Goal: Information Seeking & Learning: Learn about a topic

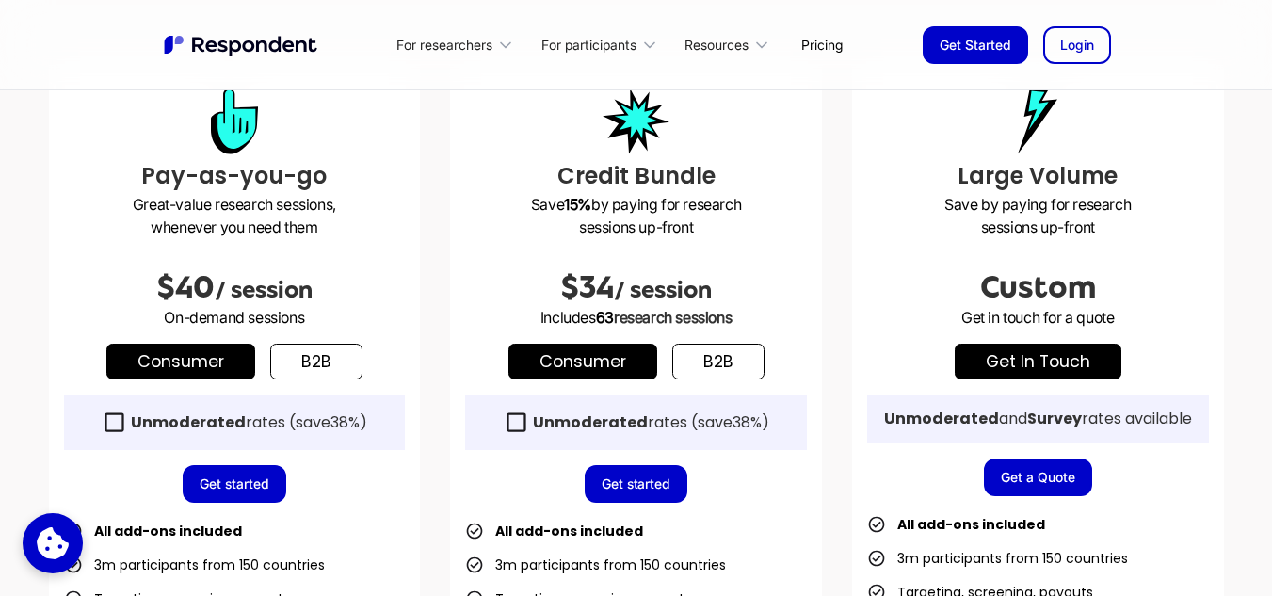
scroll to position [565, 0]
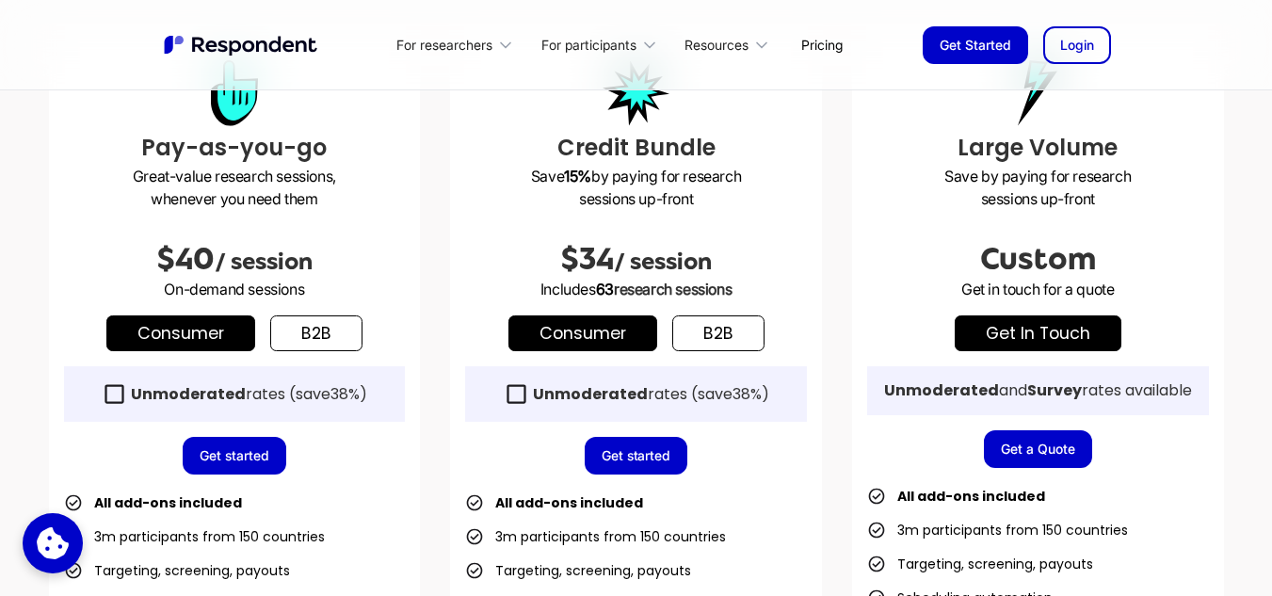
click at [860, 184] on div "Large Volume Save by paying for research sessions up-front Custom Get in touch …" at bounding box center [1038, 471] width 372 height 882
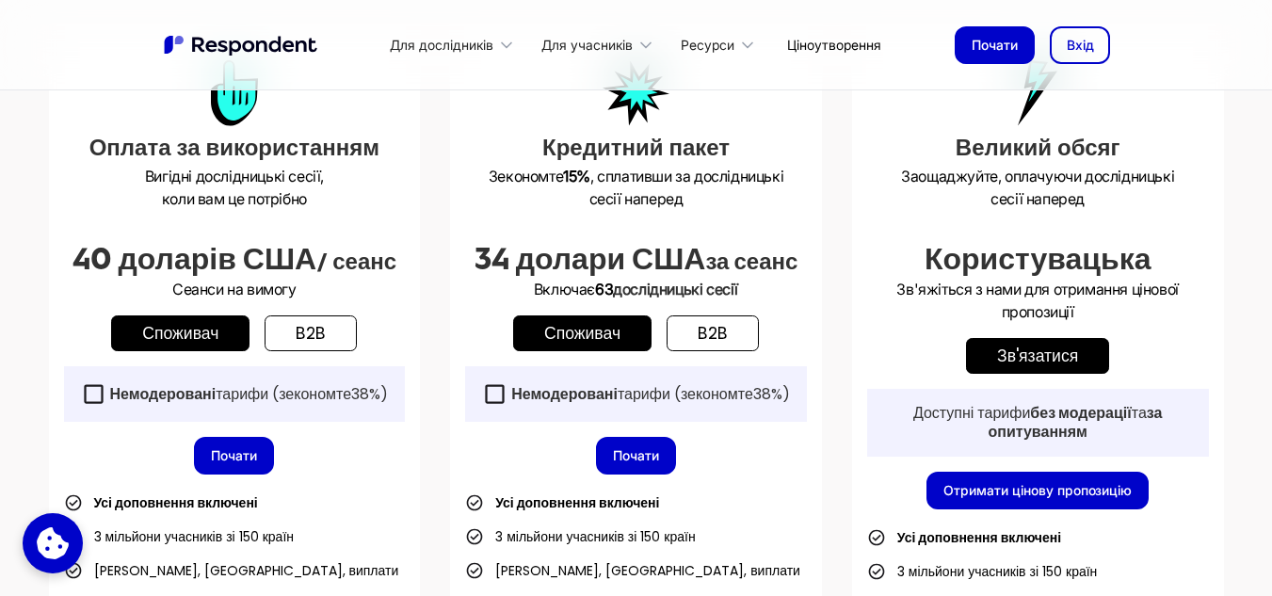
click at [837, 267] on div "Оплата за використанням Вигідні дослідницькі сесії, коли вам це потрібно 40 дол…" at bounding box center [636, 492] width 1175 height 924
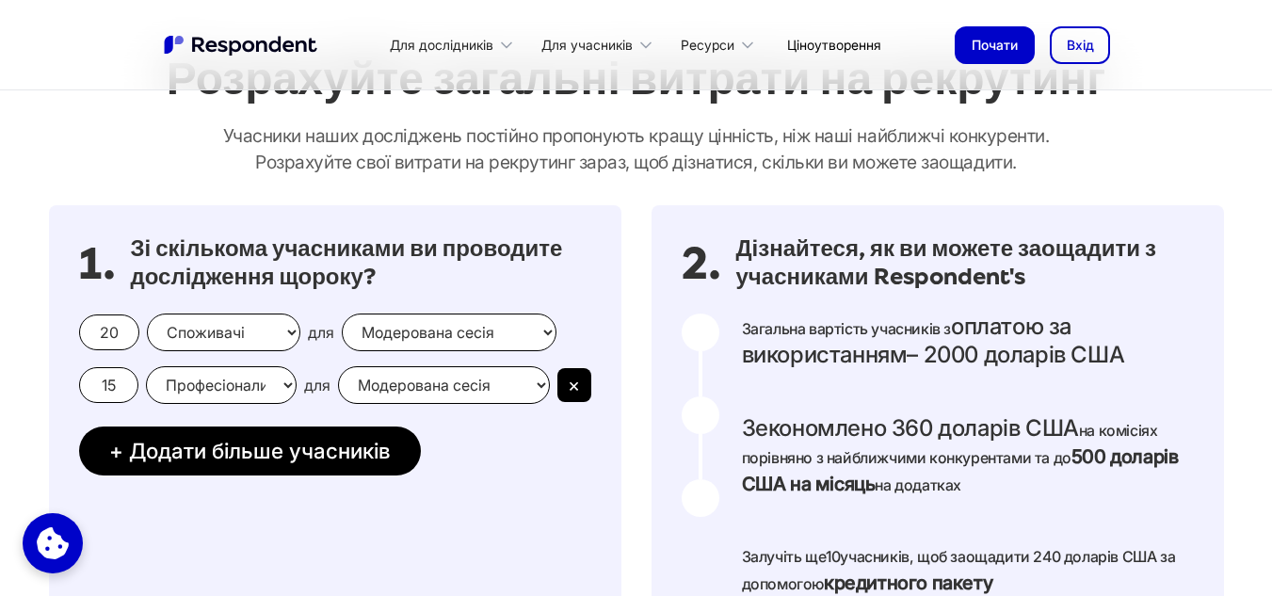
scroll to position [1601, 0]
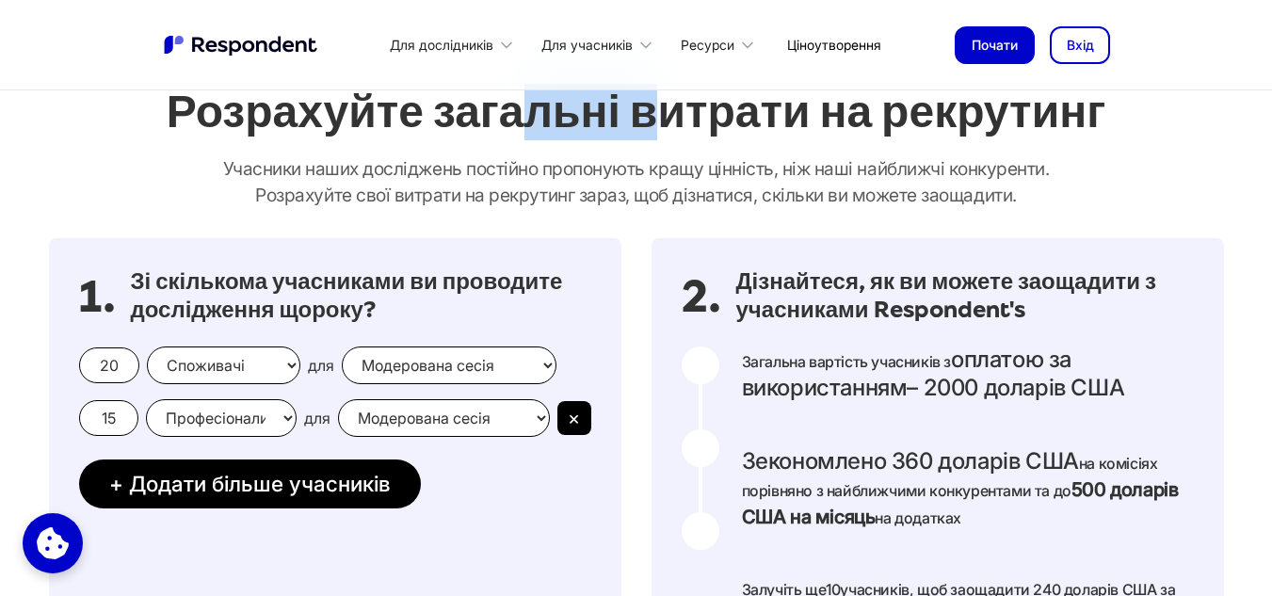
drag, startPoint x: 574, startPoint y: 122, endPoint x: 654, endPoint y: 122, distance: 80.0
click at [654, 122] on font "Розрахуйте загальні витрати на рекрутинг" at bounding box center [636, 112] width 939 height 52
click at [400, 153] on div "Розрахуйте загальні витрати на рекрутинг Учасники наших досліджень постійно про…" at bounding box center [636, 146] width 1205 height 154
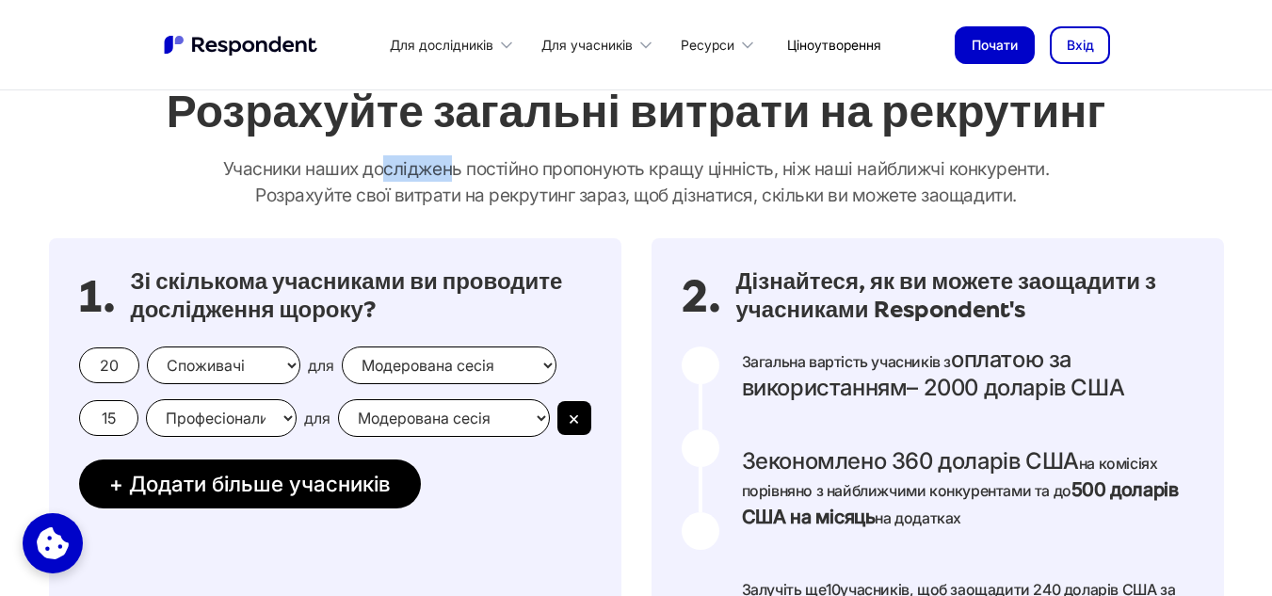
drag, startPoint x: 394, startPoint y: 167, endPoint x: 494, endPoint y: 168, distance: 100.8
click at [494, 168] on font "Учасники наших досліджень постійно пропонують кращу цінність, ніж наші найближч…" at bounding box center [636, 168] width 827 height 23
click at [829, 248] on div "2. Дізнайтеся, як ви можете заощадити з учасниками Respondent's Загальна вартіс…" at bounding box center [938, 484] width 573 height 493
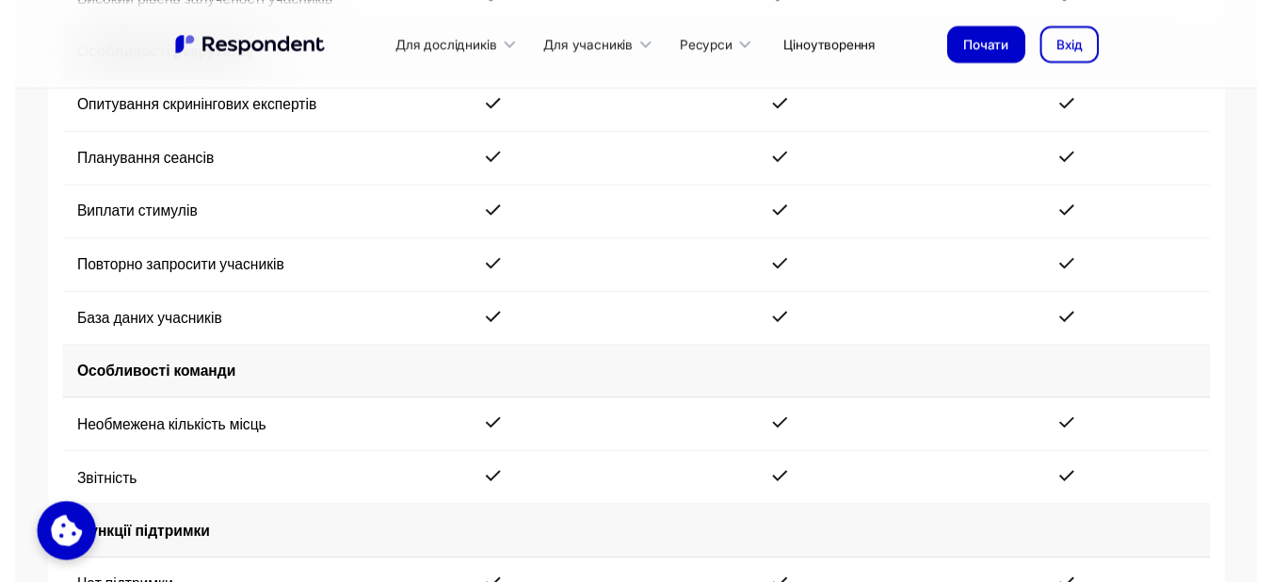
scroll to position [3578, 0]
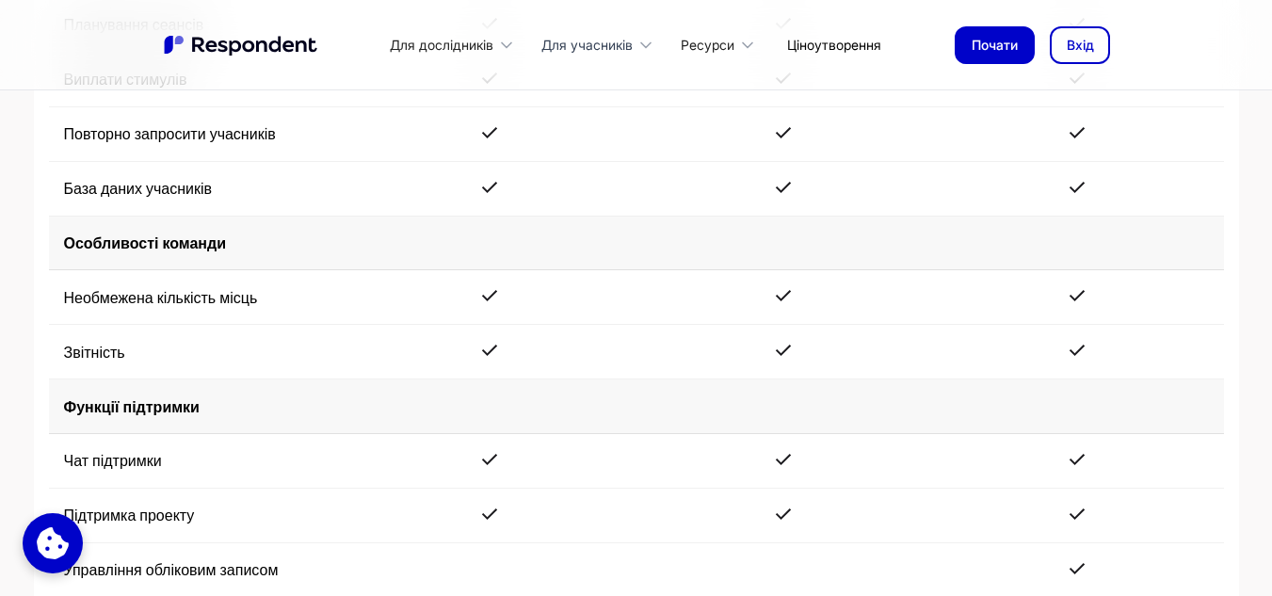
click at [649, 45] on icon at bounding box center [646, 45] width 19 height 19
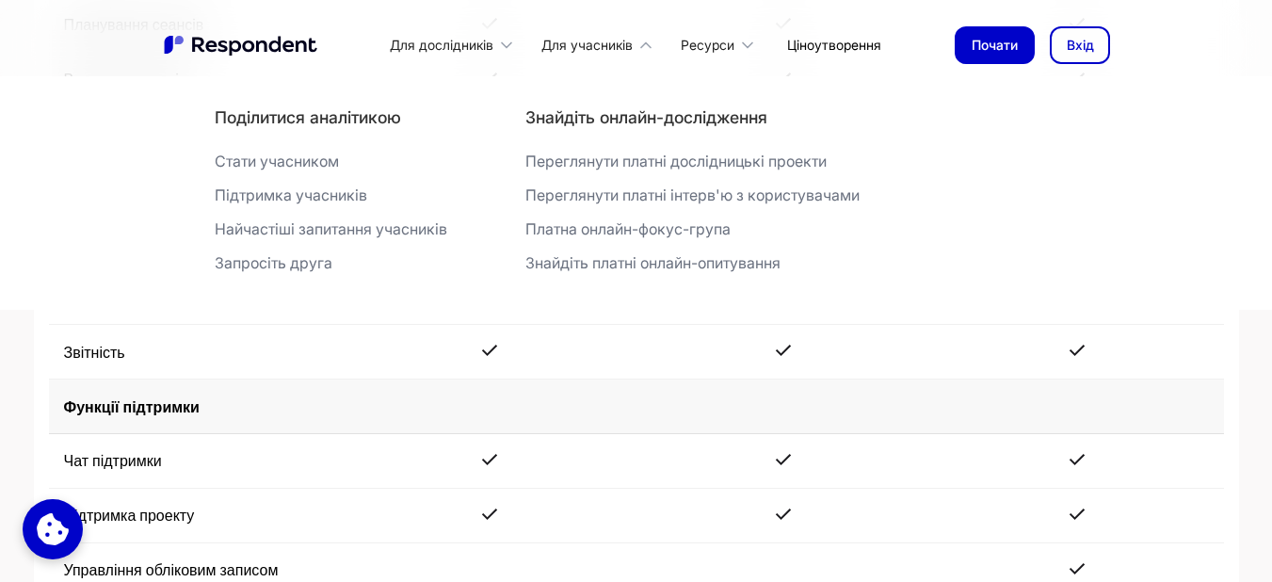
click at [639, 265] on font "Знайдіть платні онлайн-опитування" at bounding box center [652, 262] width 255 height 19
